Goal: Task Accomplishment & Management: Manage account settings

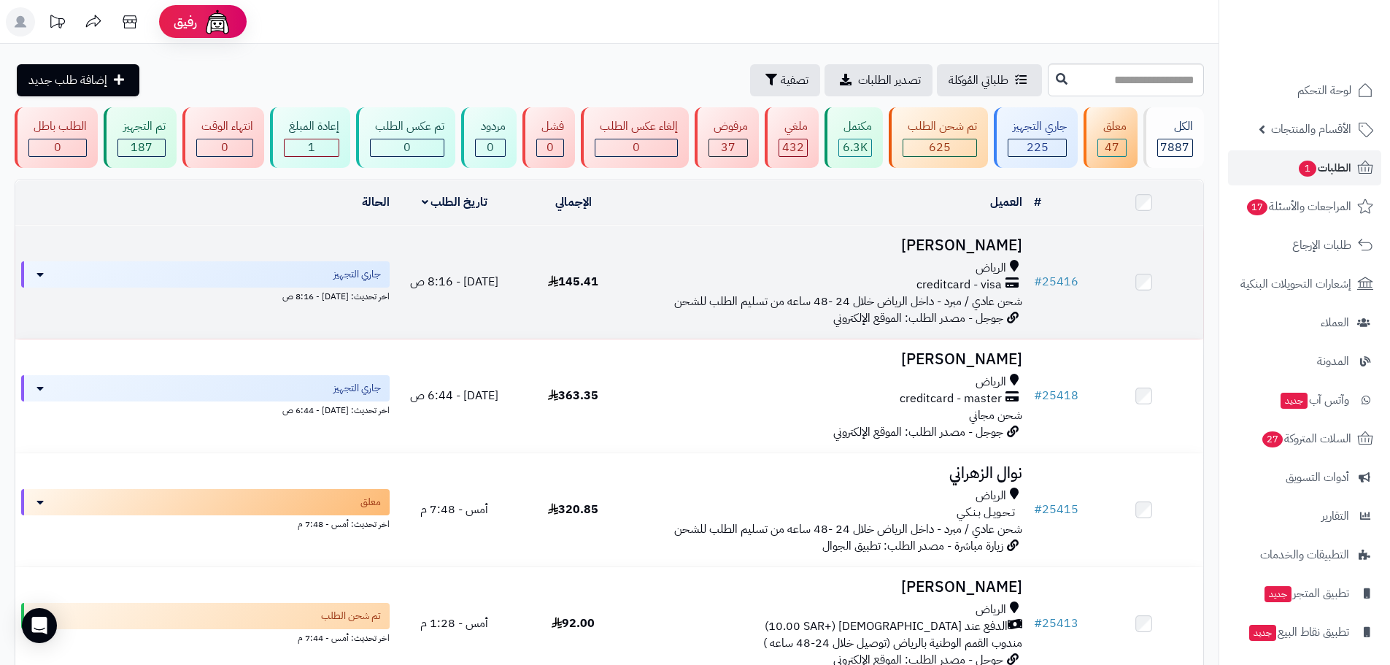
click at [939, 250] on h3 "[PERSON_NAME]" at bounding box center [830, 245] width 384 height 17
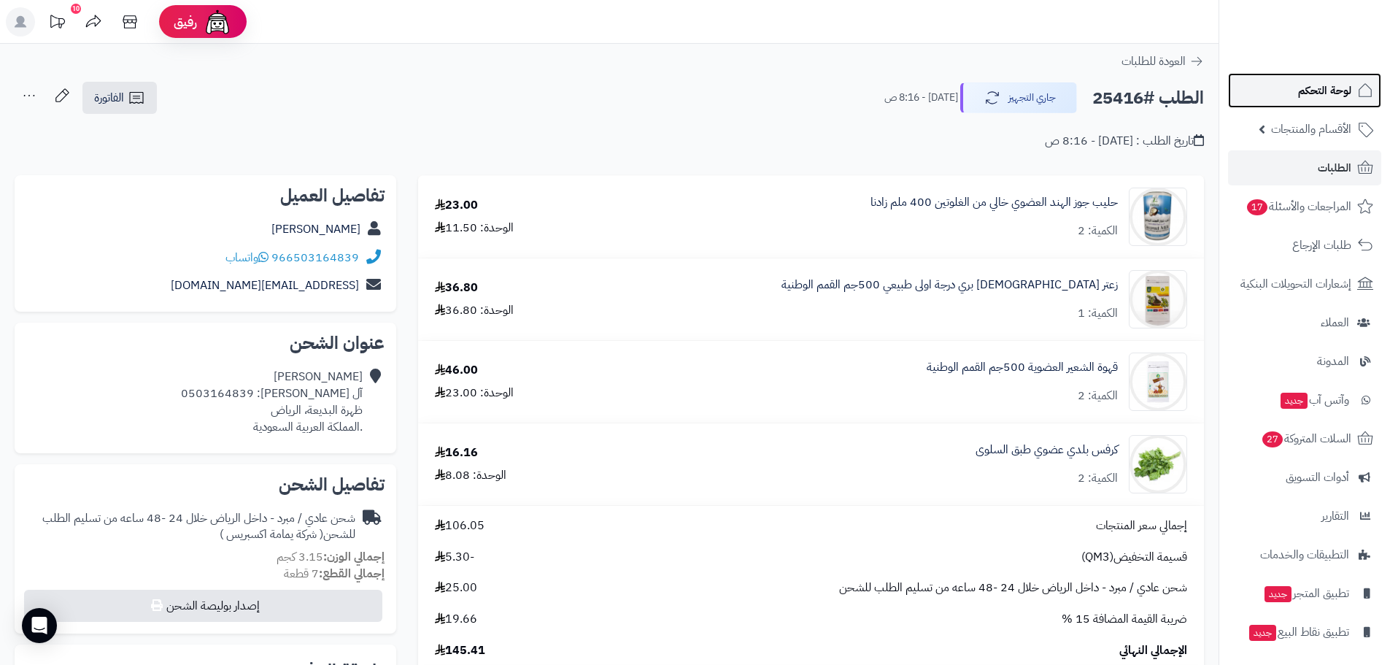
click at [1337, 90] on span "لوحة التحكم" at bounding box center [1324, 90] width 53 height 20
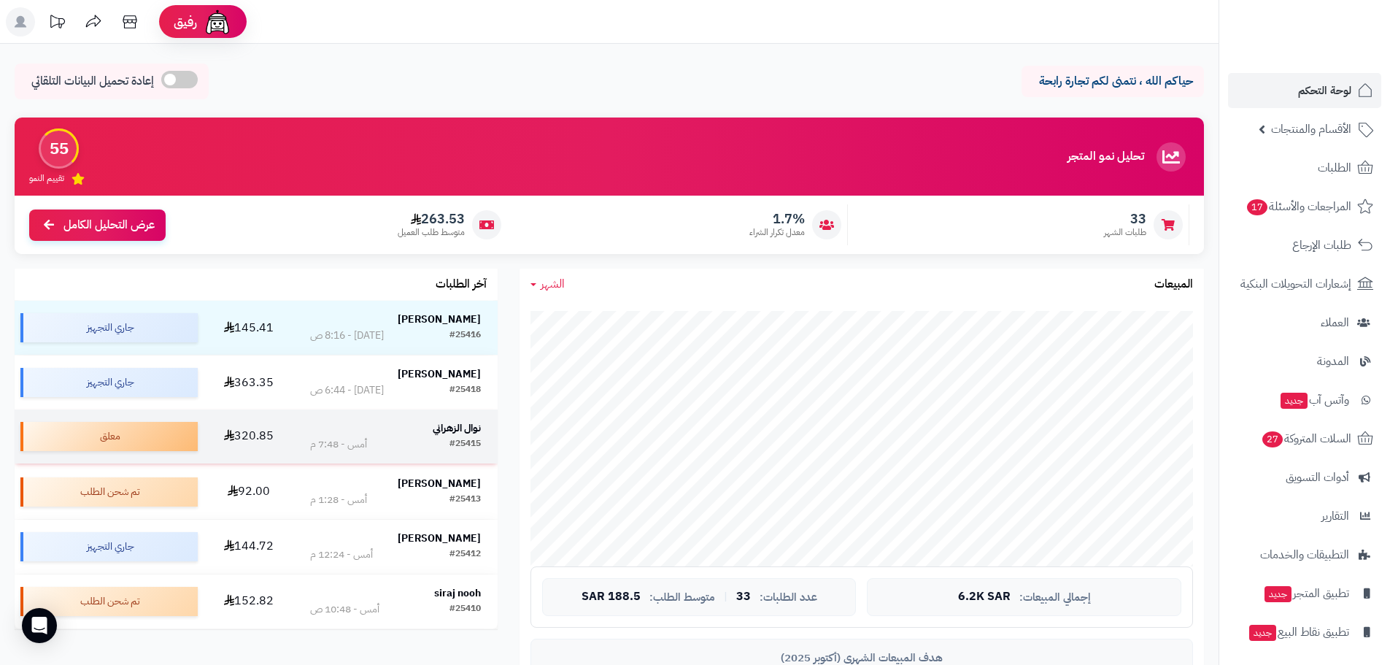
click at [441, 435] on strong "نوال الزهراني" at bounding box center [457, 427] width 48 height 15
